Goal: Task Accomplishment & Management: Use online tool/utility

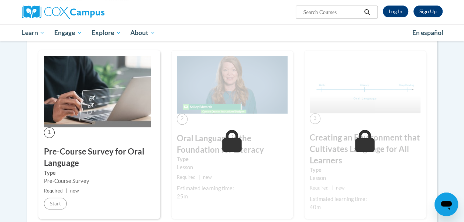
click at [331, 118] on div "3 Creating an Environment that Cultivates Language for All Learners Type Lesson…" at bounding box center [365, 134] width 122 height 169
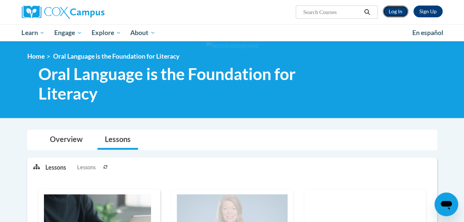
click at [396, 10] on link "Log In" at bounding box center [395, 12] width 25 height 12
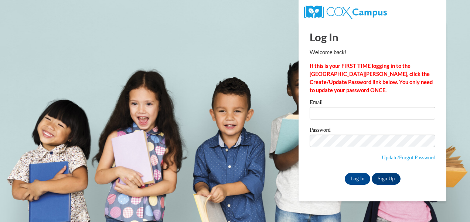
click at [332, 106] on label "Email" at bounding box center [373, 103] width 126 height 7
click at [332, 107] on input "Email" at bounding box center [373, 113] width 126 height 13
click at [332, 107] on label "Email" at bounding box center [373, 103] width 126 height 7
click at [332, 107] on input "Email" at bounding box center [373, 113] width 126 height 13
click at [328, 116] on input "Email" at bounding box center [373, 113] width 126 height 13
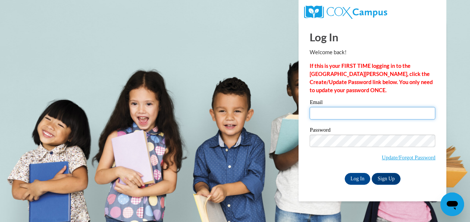
type input "Lollar.Jaclynn.N2@muscogee.k12.ga.us"
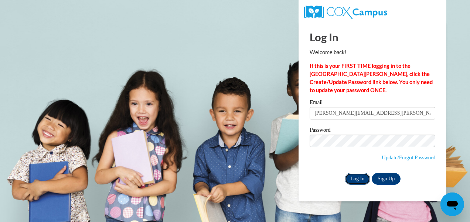
click at [365, 182] on input "Log In" at bounding box center [358, 179] width 26 height 12
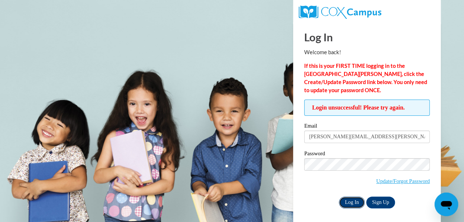
click at [349, 199] on input "Log In" at bounding box center [352, 203] width 26 height 12
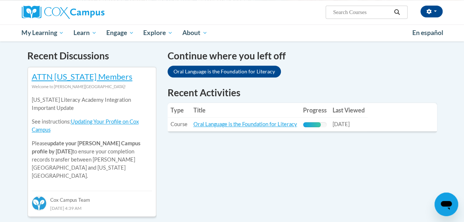
scroll to position [224, 0]
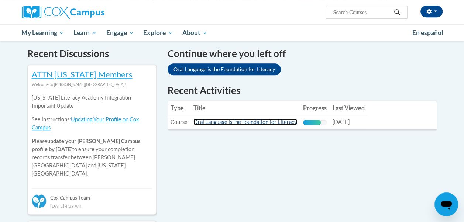
click at [245, 121] on link "Oral Language is the Foundation for Literacy" at bounding box center [246, 122] width 104 height 6
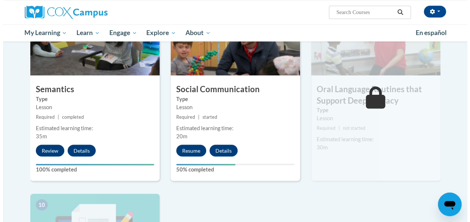
scroll to position [606, 0]
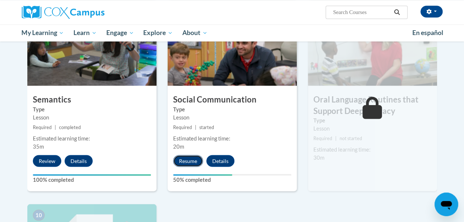
click at [186, 161] on button "Resume" at bounding box center [188, 161] width 30 height 12
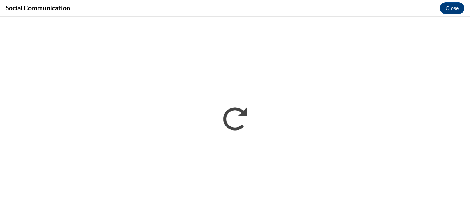
scroll to position [0, 0]
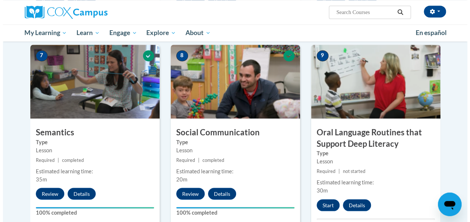
scroll to position [574, 0]
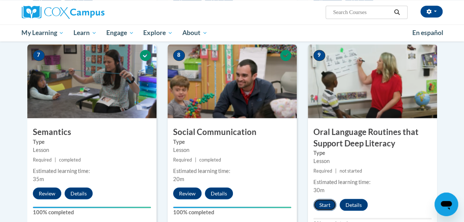
click at [322, 204] on button "Start" at bounding box center [325, 205] width 23 height 12
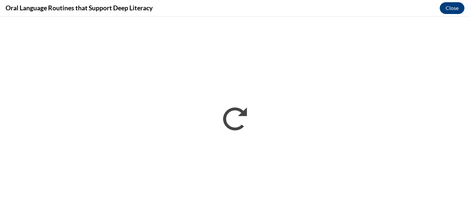
scroll to position [0, 0]
